Goal: Transaction & Acquisition: Purchase product/service

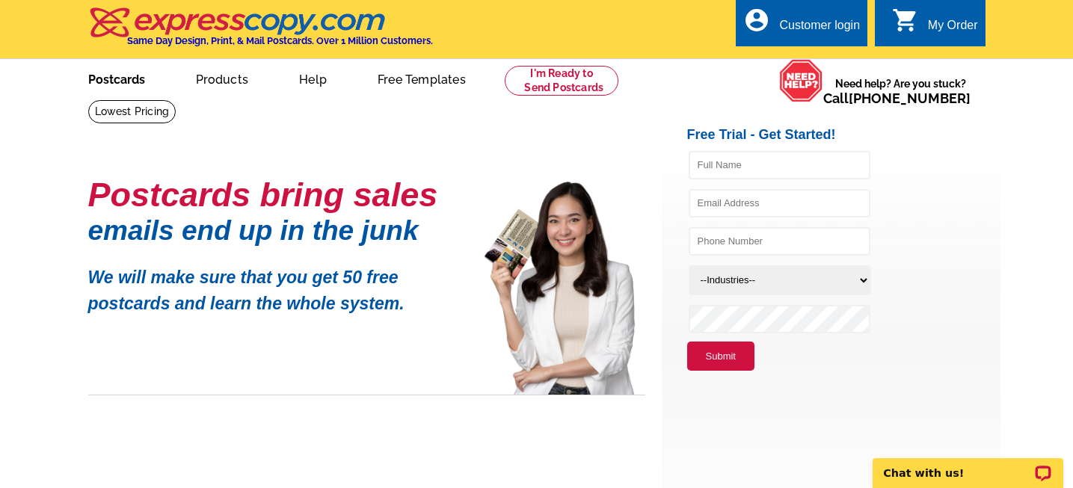
click at [135, 70] on link "Postcards" at bounding box center [116, 78] width 105 height 35
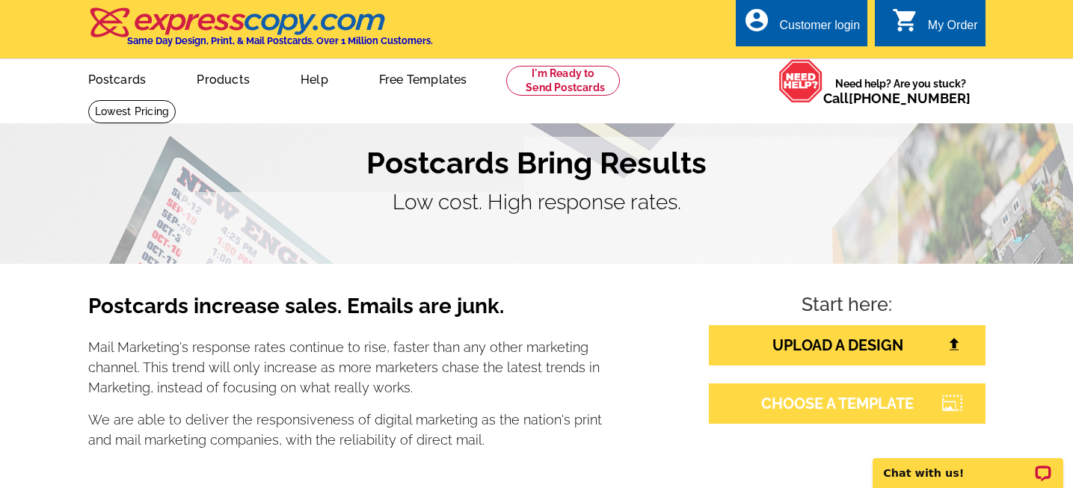
click at [777, 399] on link "CHOOSE A TEMPLATE" at bounding box center [847, 404] width 277 height 40
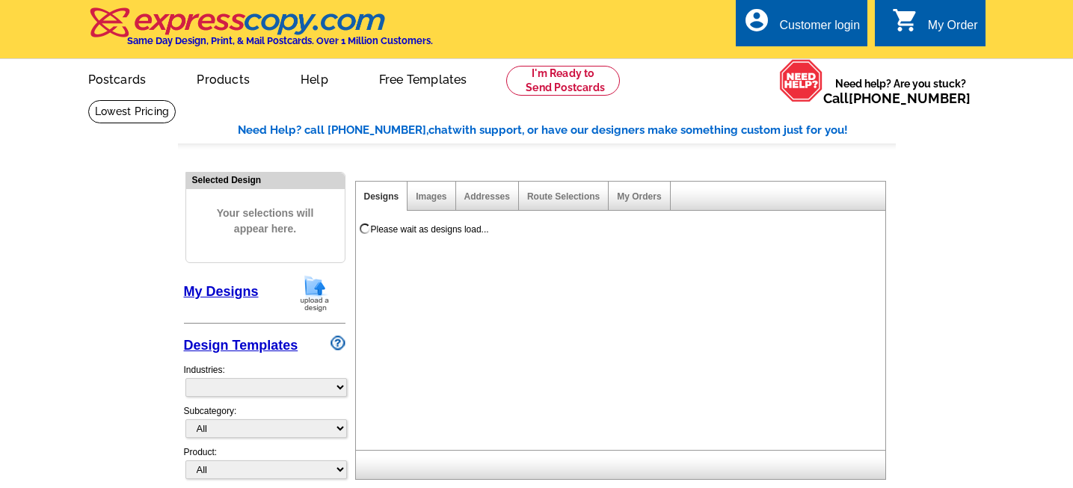
select select "785"
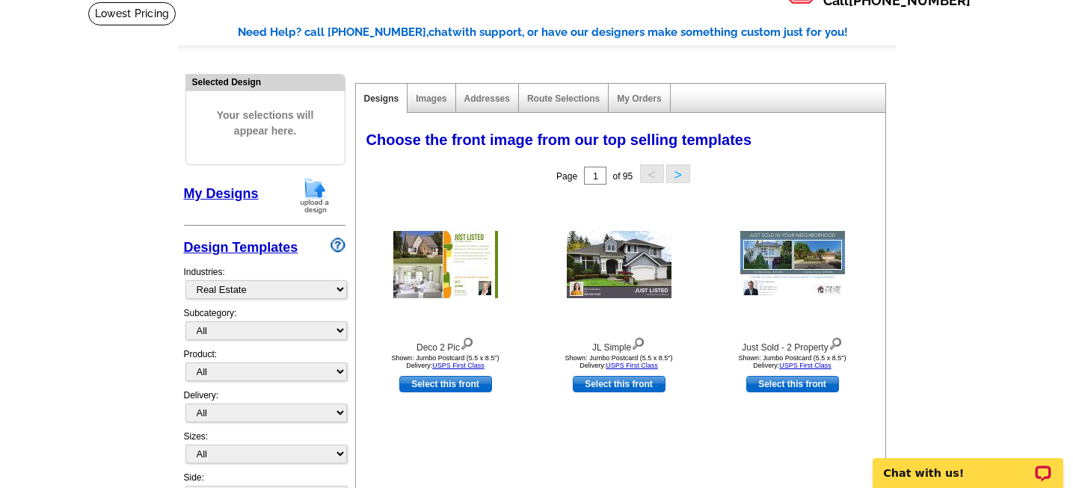
scroll to position [124, 0]
